Goal: Communication & Community: Participate in discussion

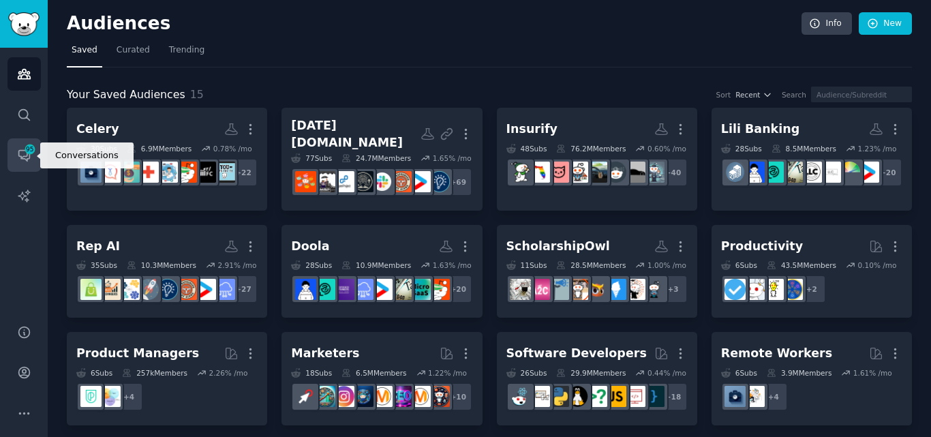
click at [19, 155] on icon "Sidebar" at bounding box center [23, 156] width 11 height 11
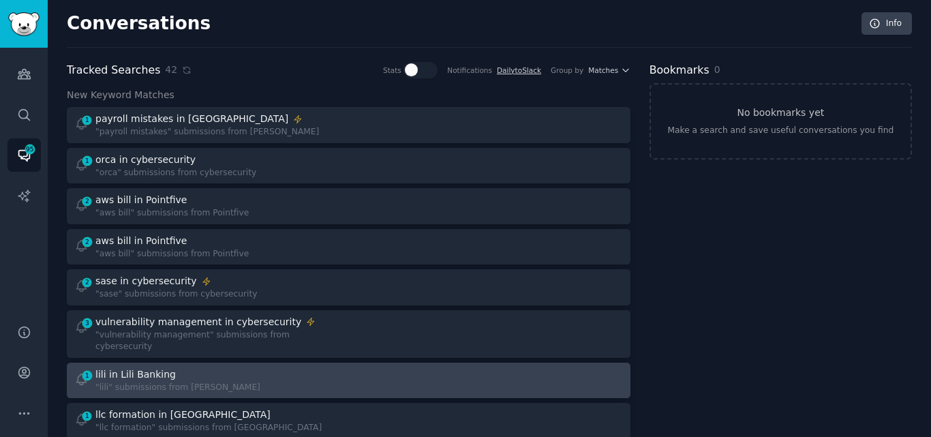
click at [314, 368] on div "1 lili in Lili Banking "lili" submissions from Lili Banking" at bounding box center [206, 381] width 265 height 27
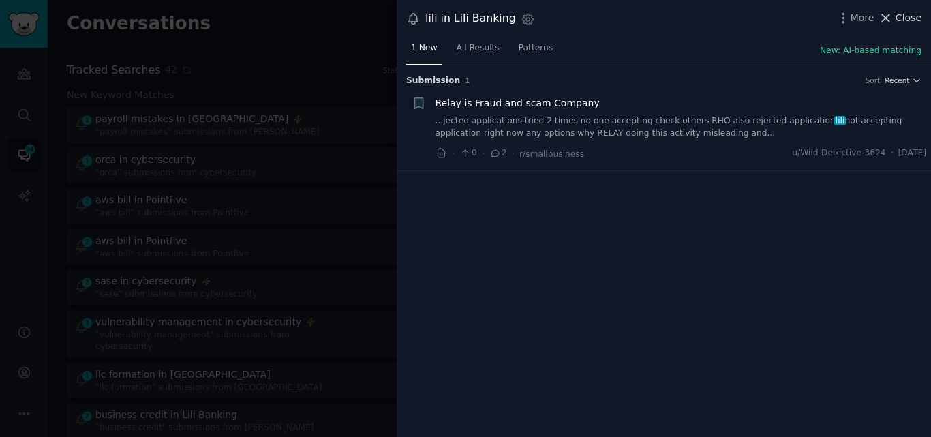
click at [899, 15] on span "Close" at bounding box center [909, 18] width 26 height 14
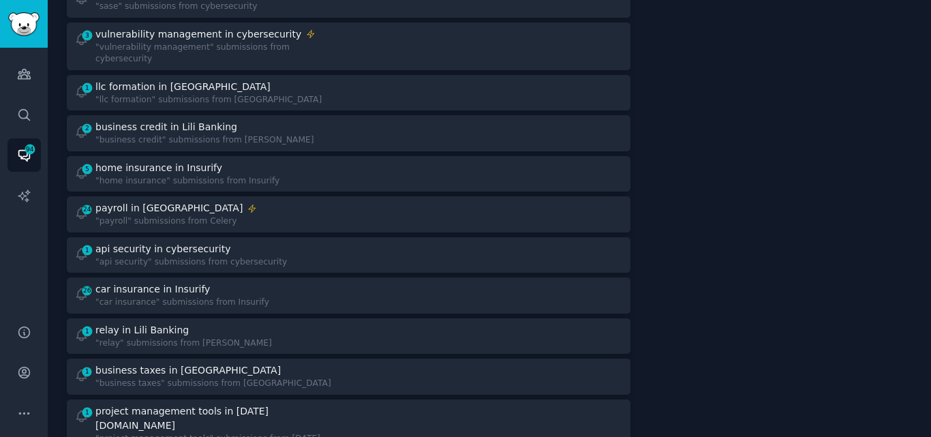
scroll to position [279, 0]
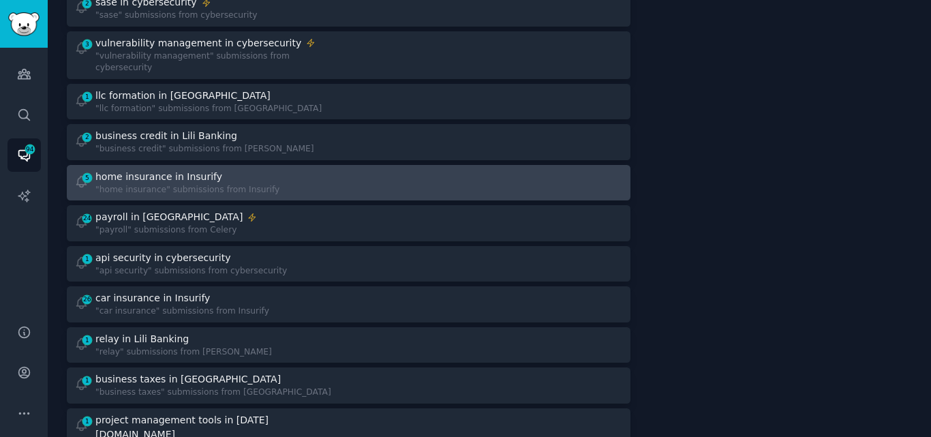
click at [322, 170] on div "5 home insurance in Insurify "home insurance" submissions from Insurify" at bounding box center [206, 183] width 265 height 27
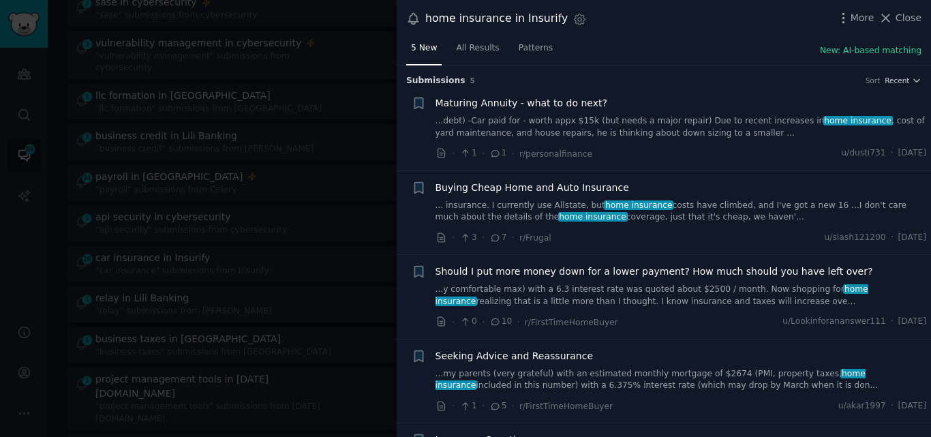
click at [552, 204] on link "... insurance. I currently use Allstate, but home insurance costs have climbed,…" at bounding box center [682, 212] width 492 height 24
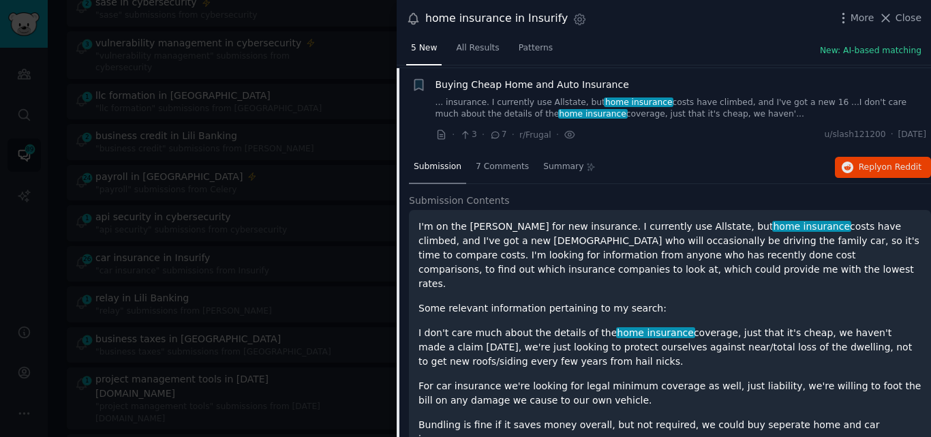
scroll to position [106, 0]
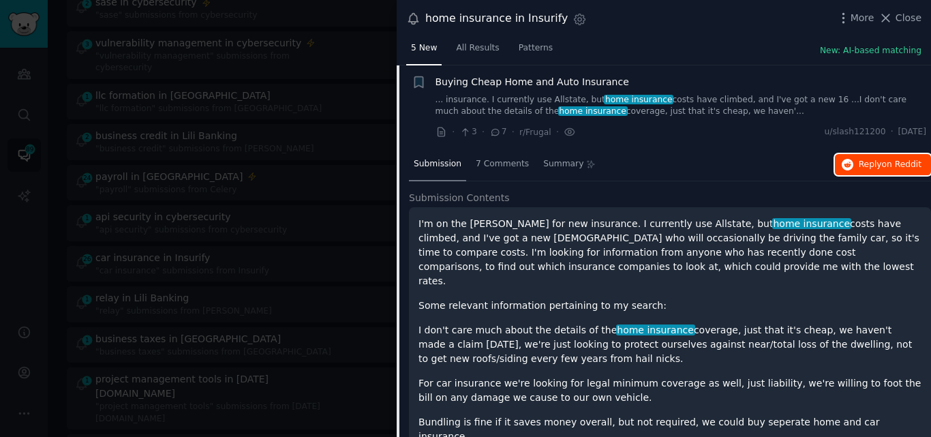
click at [866, 162] on span "Reply on Reddit" at bounding box center [890, 165] width 63 height 12
click at [516, 85] on span "Buying Cheap Home and Auto Insurance" at bounding box center [533, 82] width 194 height 14
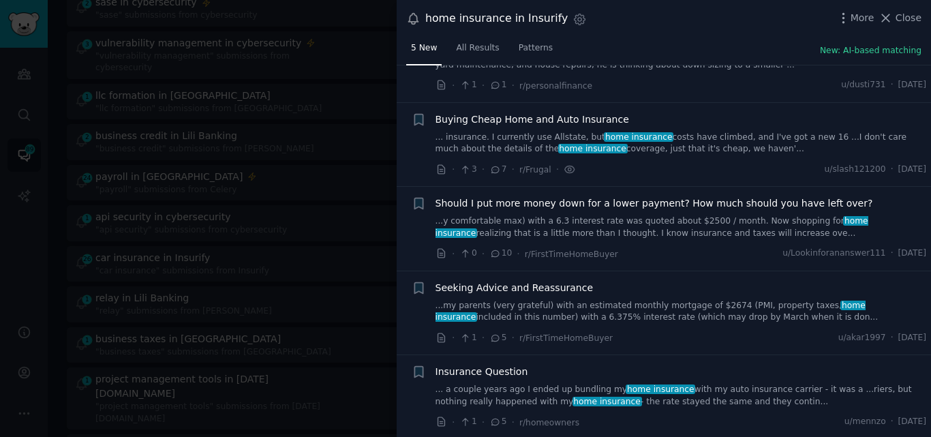
scroll to position [70, 0]
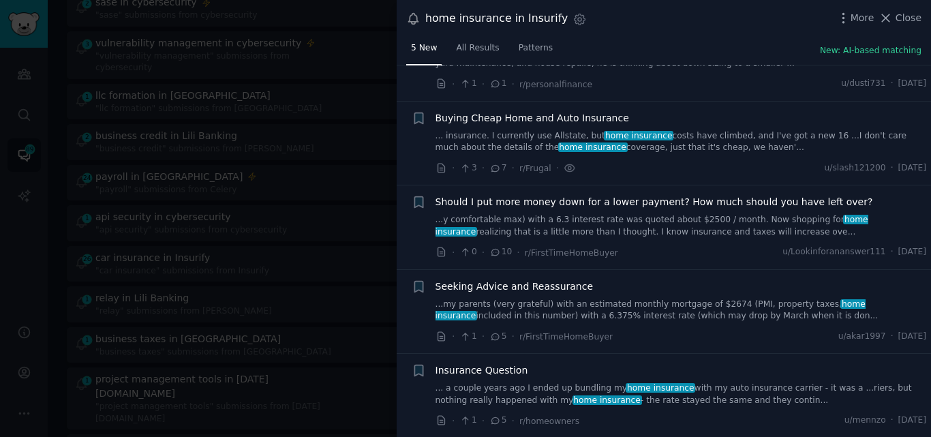
click at [657, 395] on link "... a couple years ago I ended up bundling my home insurance with my auto insur…" at bounding box center [682, 395] width 492 height 24
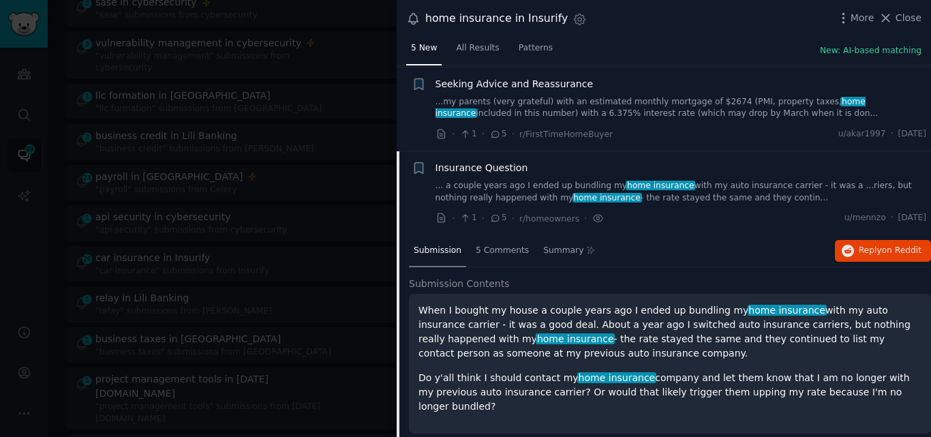
scroll to position [274, 0]
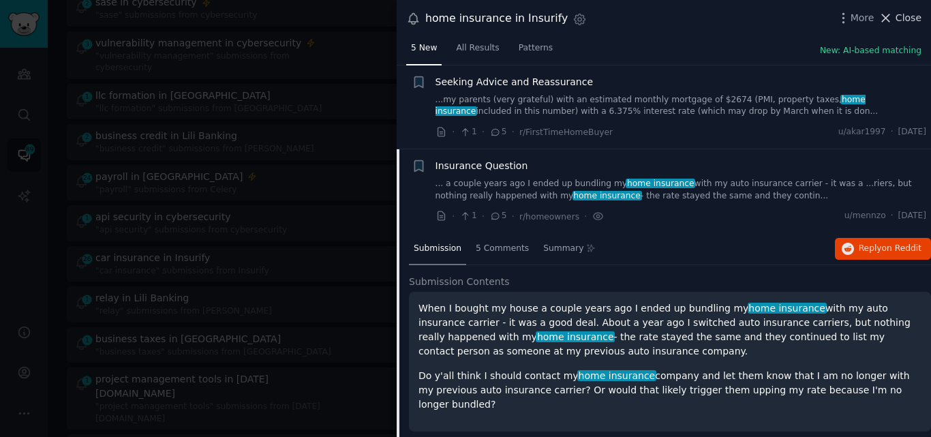
click at [897, 17] on button "Close" at bounding box center [900, 18] width 43 height 14
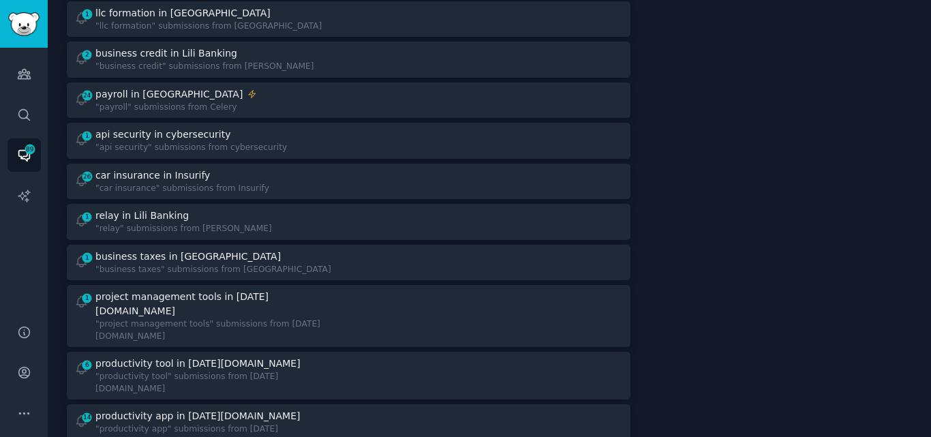
scroll to position [364, 0]
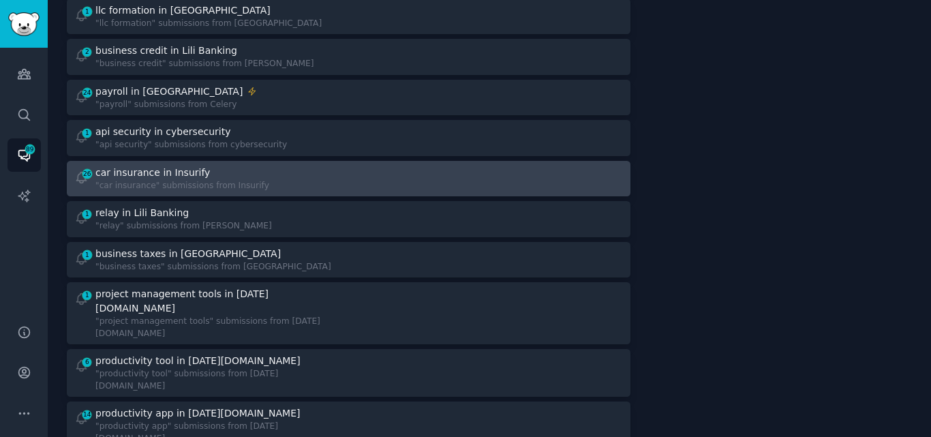
click at [293, 166] on div "26 car insurance in Insurify "car insurance" submissions from Insurify" at bounding box center [206, 179] width 265 height 27
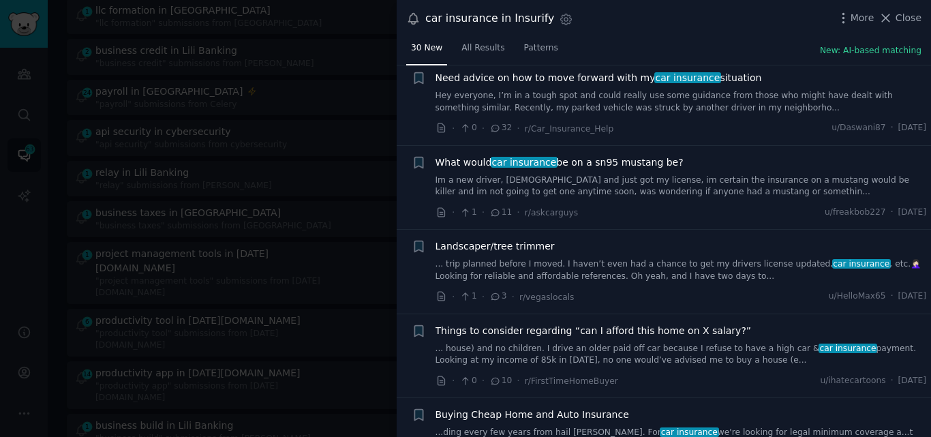
scroll to position [203, 0]
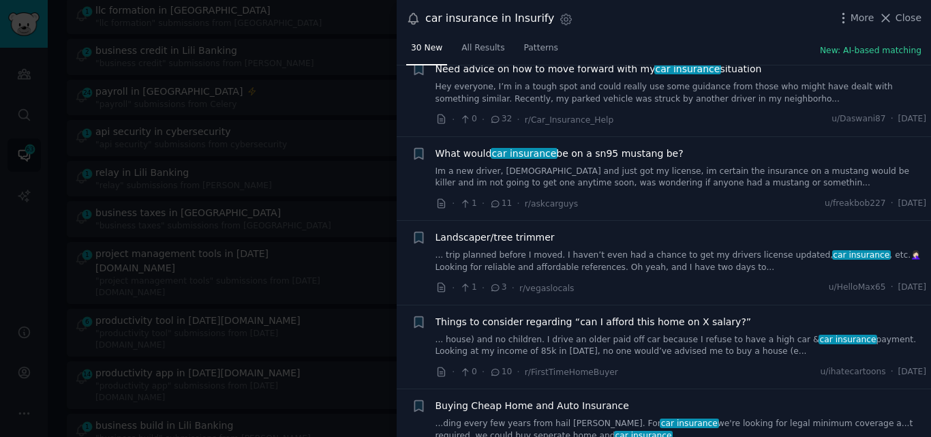
click at [507, 178] on link "Im a new driver, [DEMOGRAPHIC_DATA] and just got my license, im certain the ins…" at bounding box center [682, 178] width 492 height 24
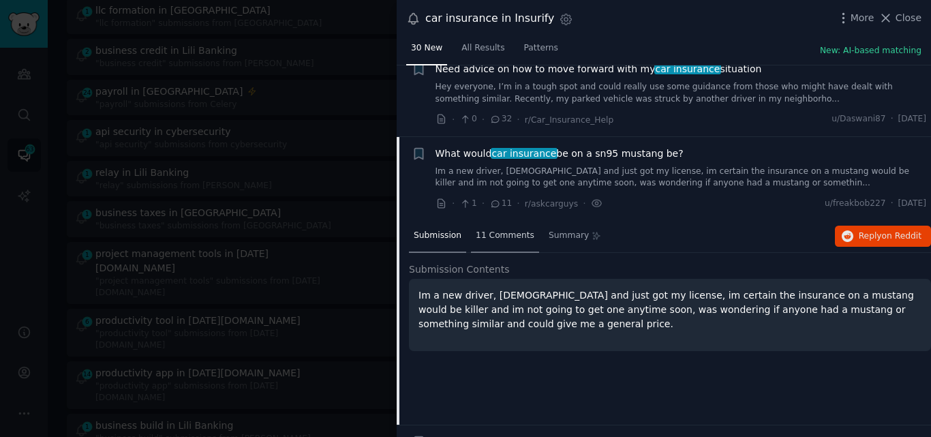
scroll to position [274, 0]
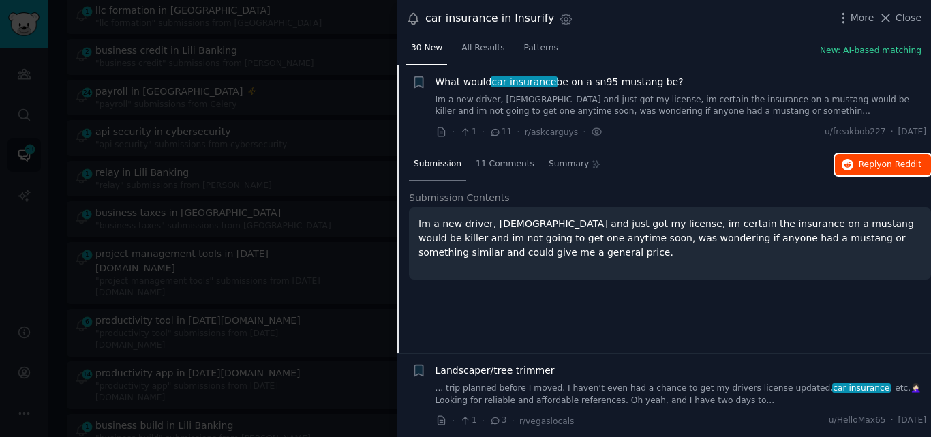
click at [856, 169] on button "Reply on Reddit" at bounding box center [883, 165] width 96 height 22
click at [456, 78] on span "What would car insurance be on a sn95 mustang be?" at bounding box center [560, 82] width 248 height 14
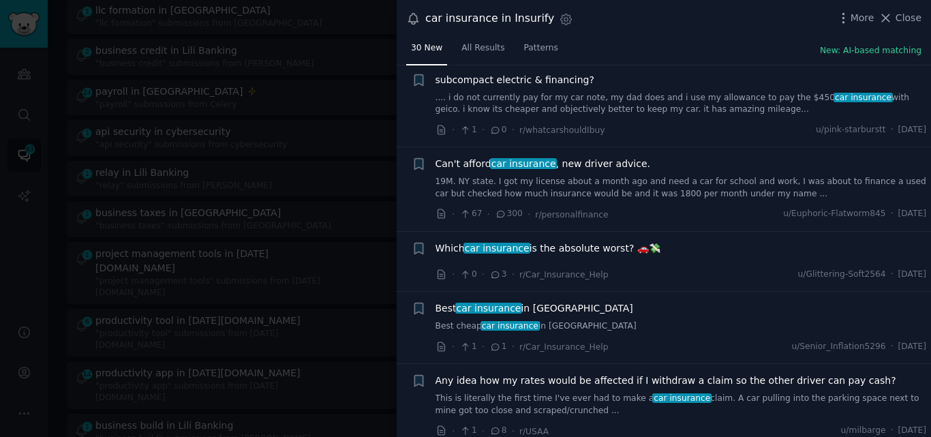
scroll to position [608, 0]
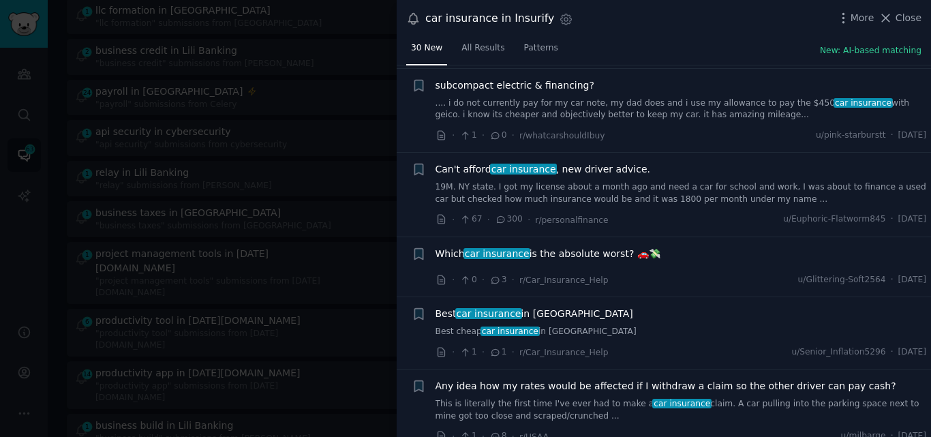
click at [535, 192] on link "19M. NY state. I got my license about a month ago and need a car for school and…" at bounding box center [682, 193] width 492 height 24
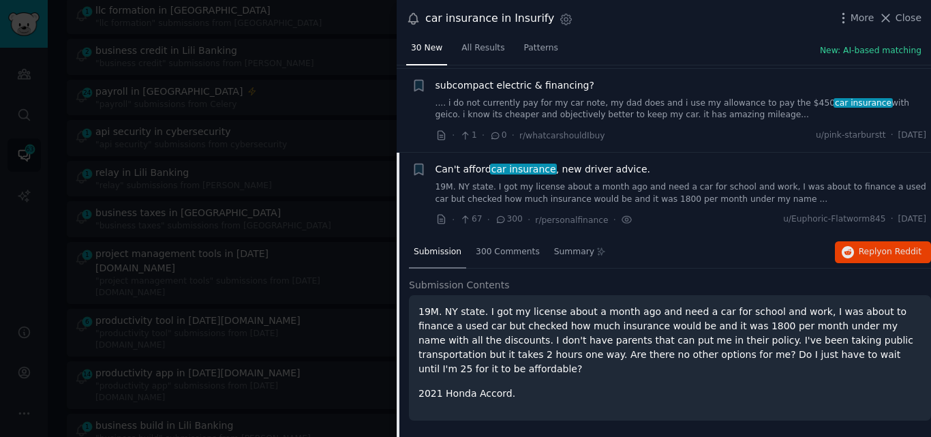
scroll to position [696, 0]
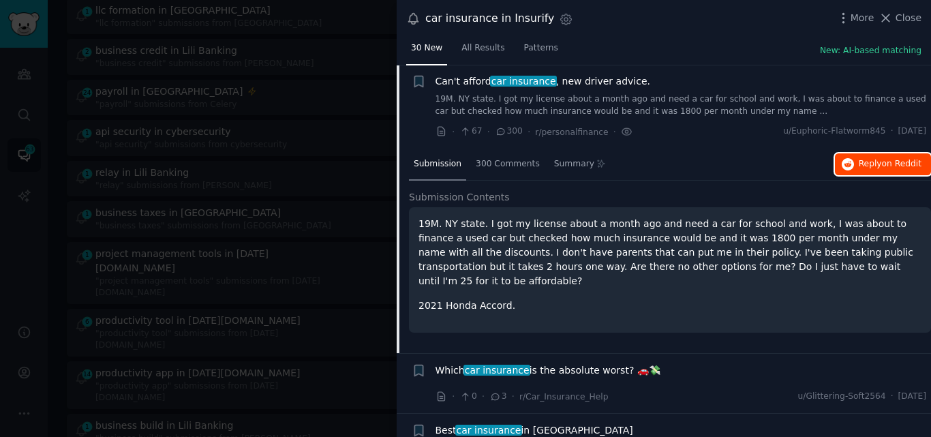
click at [894, 167] on span "on Reddit" at bounding box center [902, 164] width 40 height 10
click at [521, 85] on span "car insurance" at bounding box center [523, 81] width 67 height 11
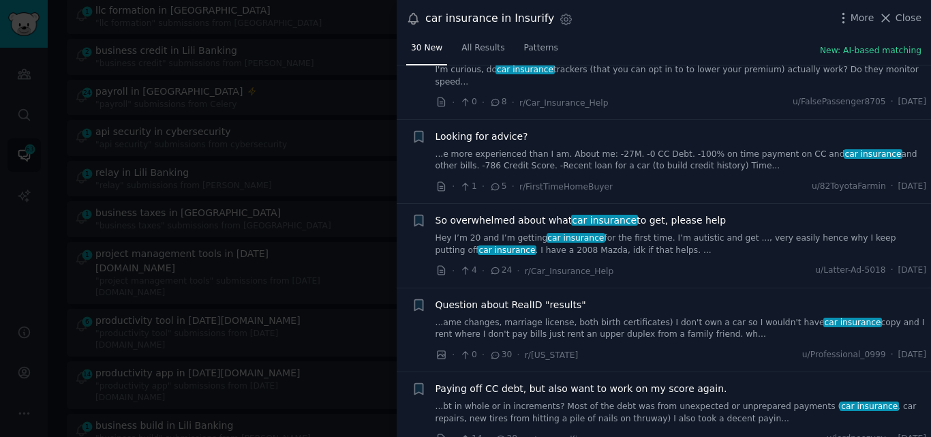
scroll to position [1124, 0]
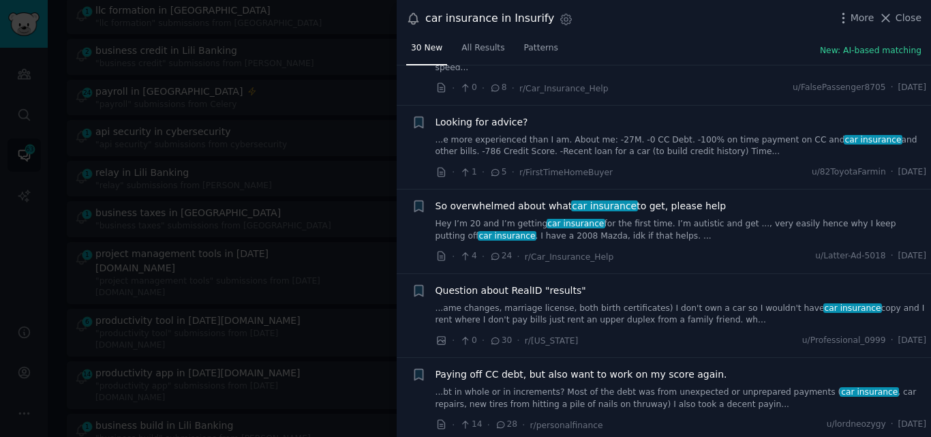
click at [586, 218] on link "Hey I’m 20 and I’m getting car insurance for the first time. I’m autistic and g…" at bounding box center [682, 230] width 492 height 24
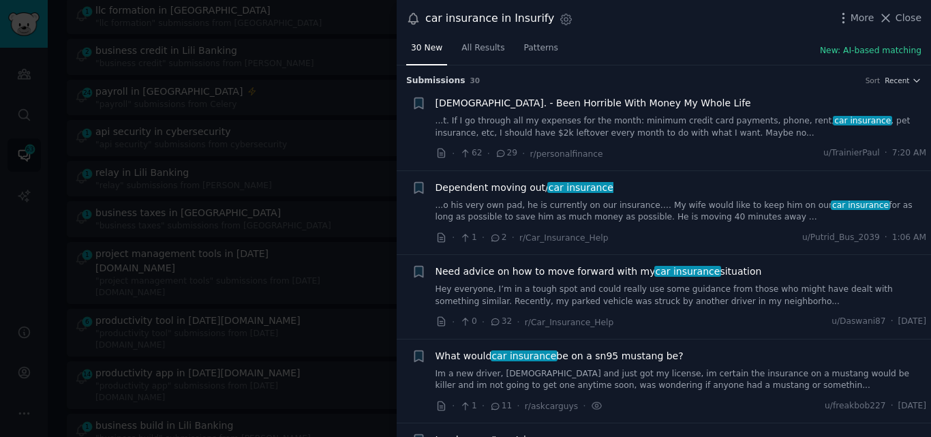
click at [599, 204] on link "...o his very own pad, he is currently on our insurance…. My wife would like to…" at bounding box center [682, 212] width 492 height 24
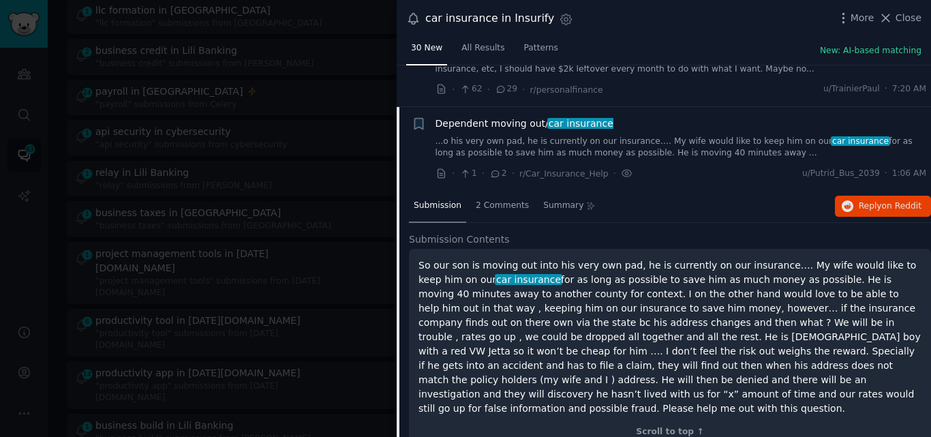
scroll to position [106, 0]
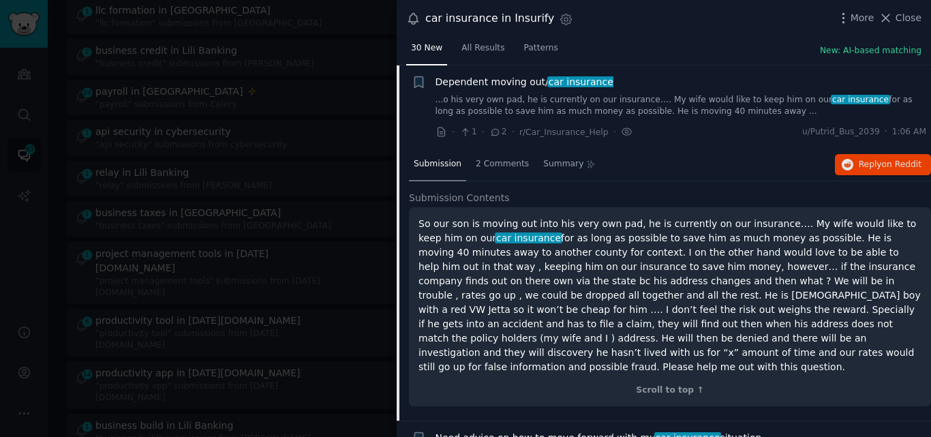
click at [551, 85] on span "car insurance" at bounding box center [581, 81] width 67 height 11
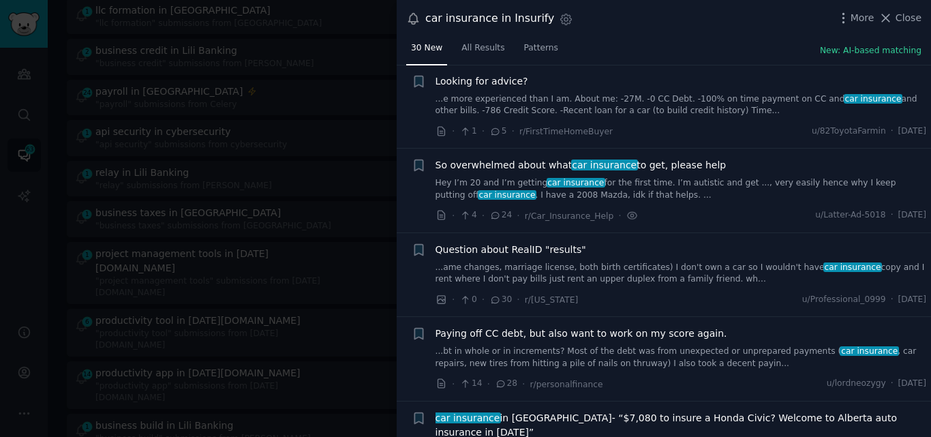
scroll to position [1161, 0]
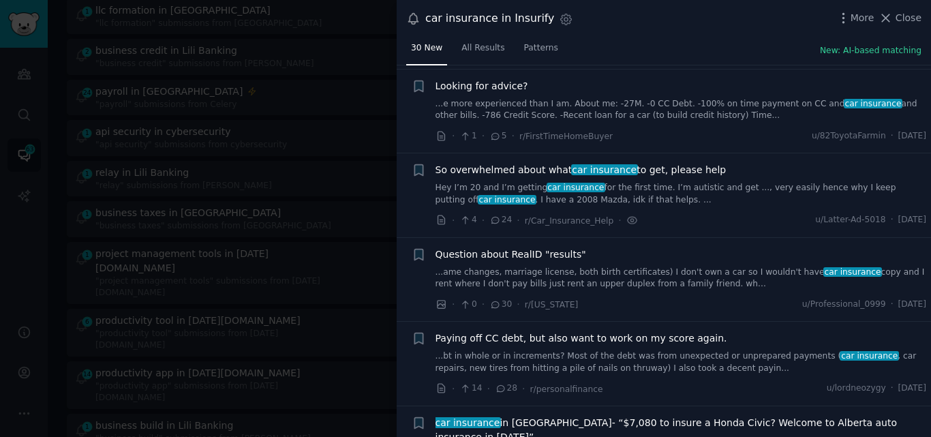
click at [599, 183] on link "Hey I’m 20 and I’m getting car insurance for the first time. I’m autistic and g…" at bounding box center [682, 194] width 492 height 24
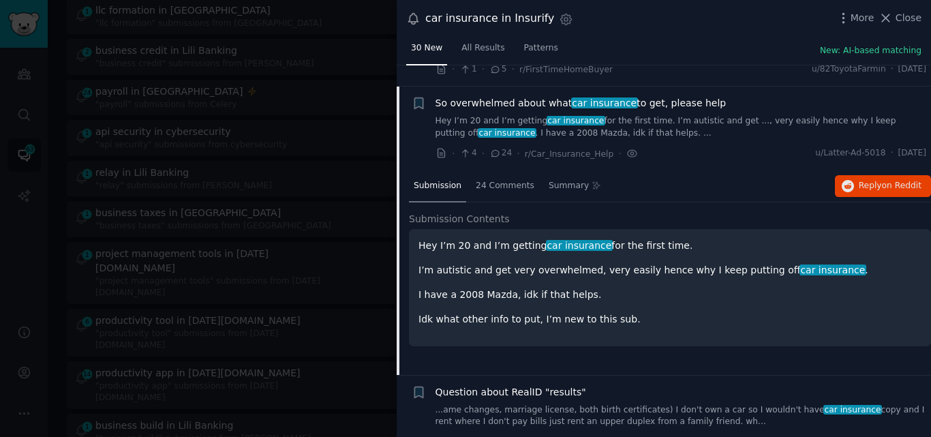
scroll to position [1237, 0]
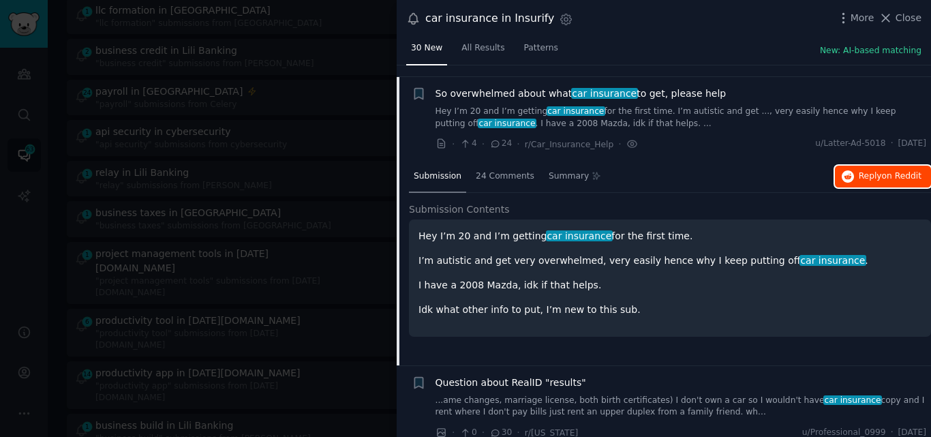
click at [847, 170] on icon "button" at bounding box center [848, 176] width 12 height 12
